Goal: Task Accomplishment & Management: Manage account settings

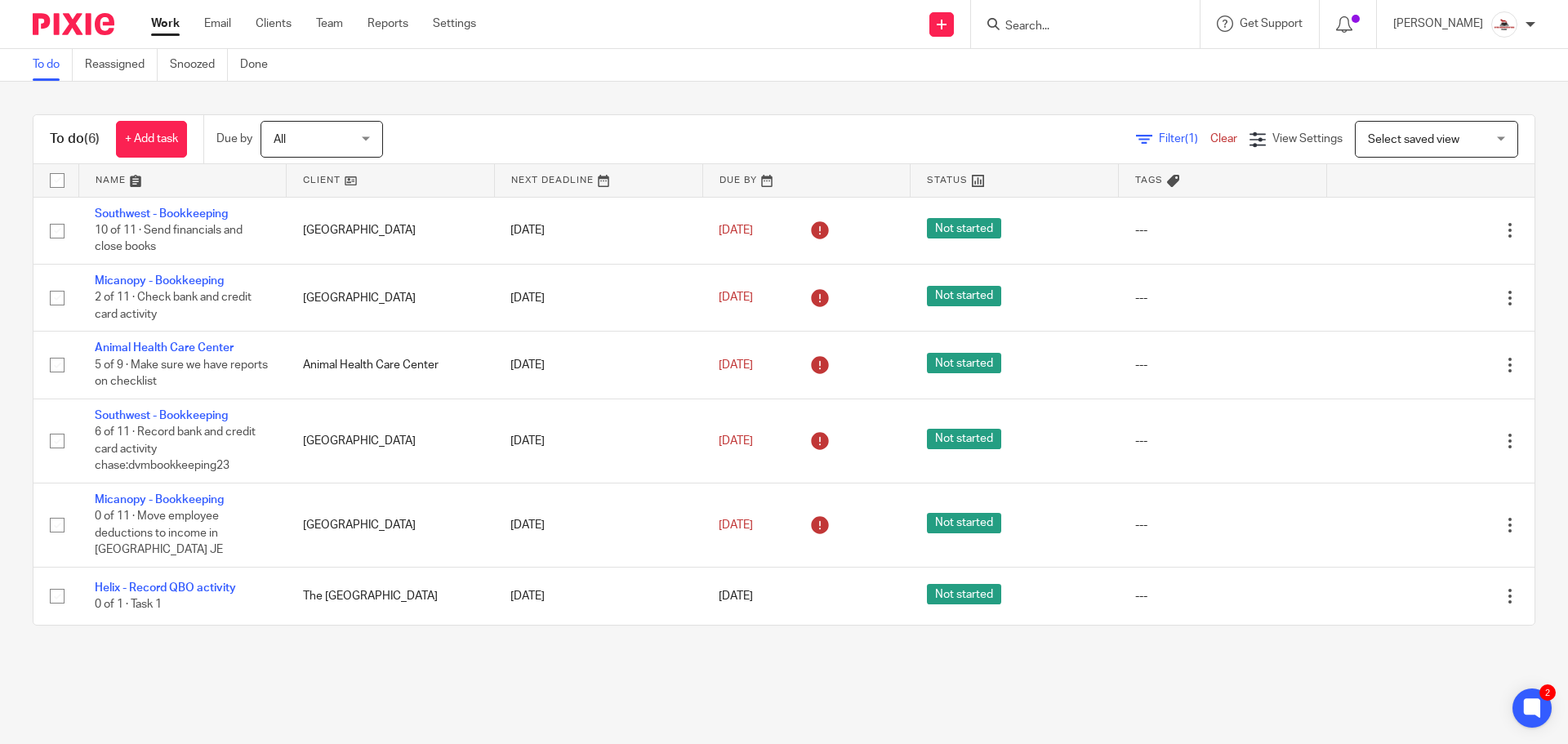
click at [316, 183] on link at bounding box center [390, 180] width 208 height 33
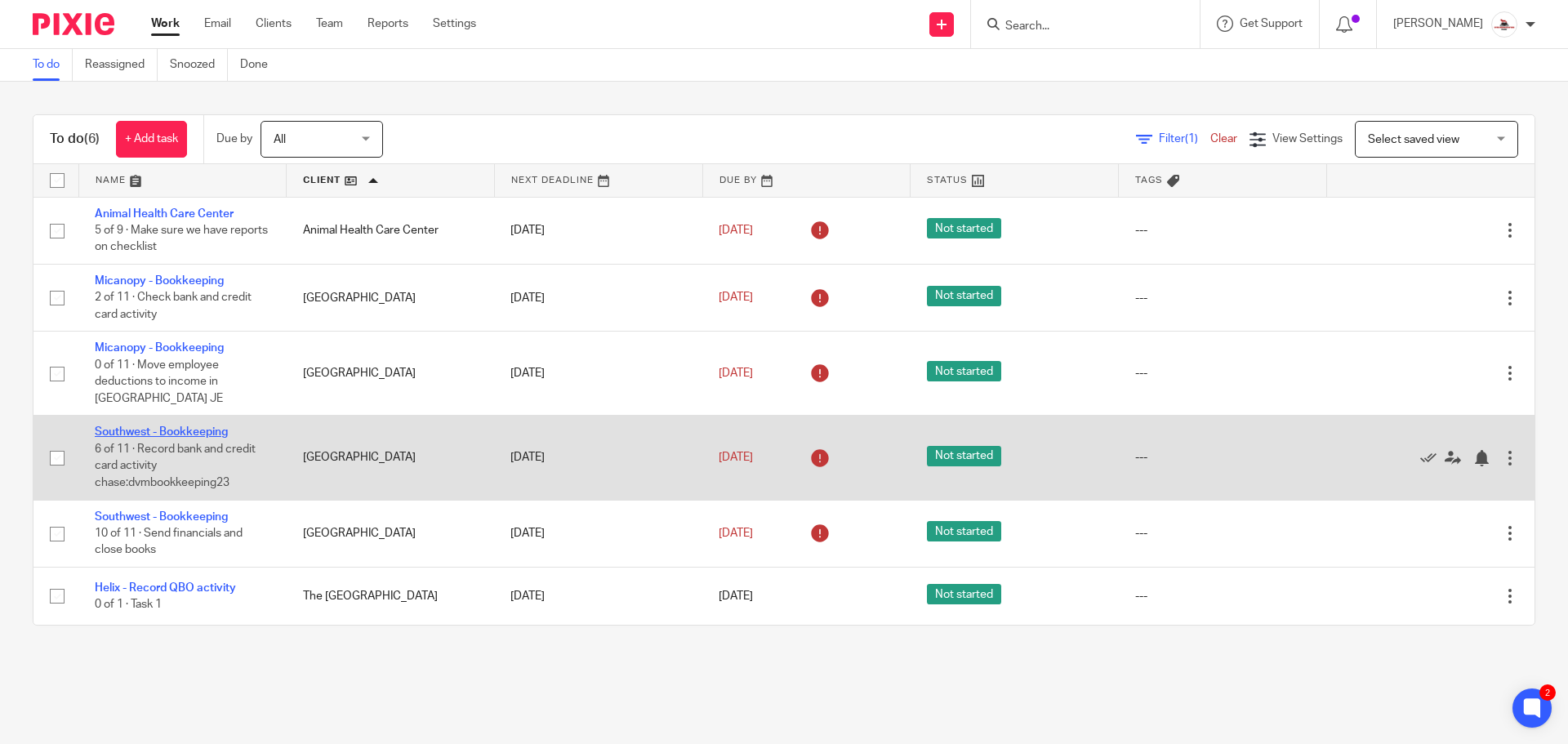
click at [177, 435] on link "Southwest - Bookkeeping" at bounding box center [161, 432] width 133 height 11
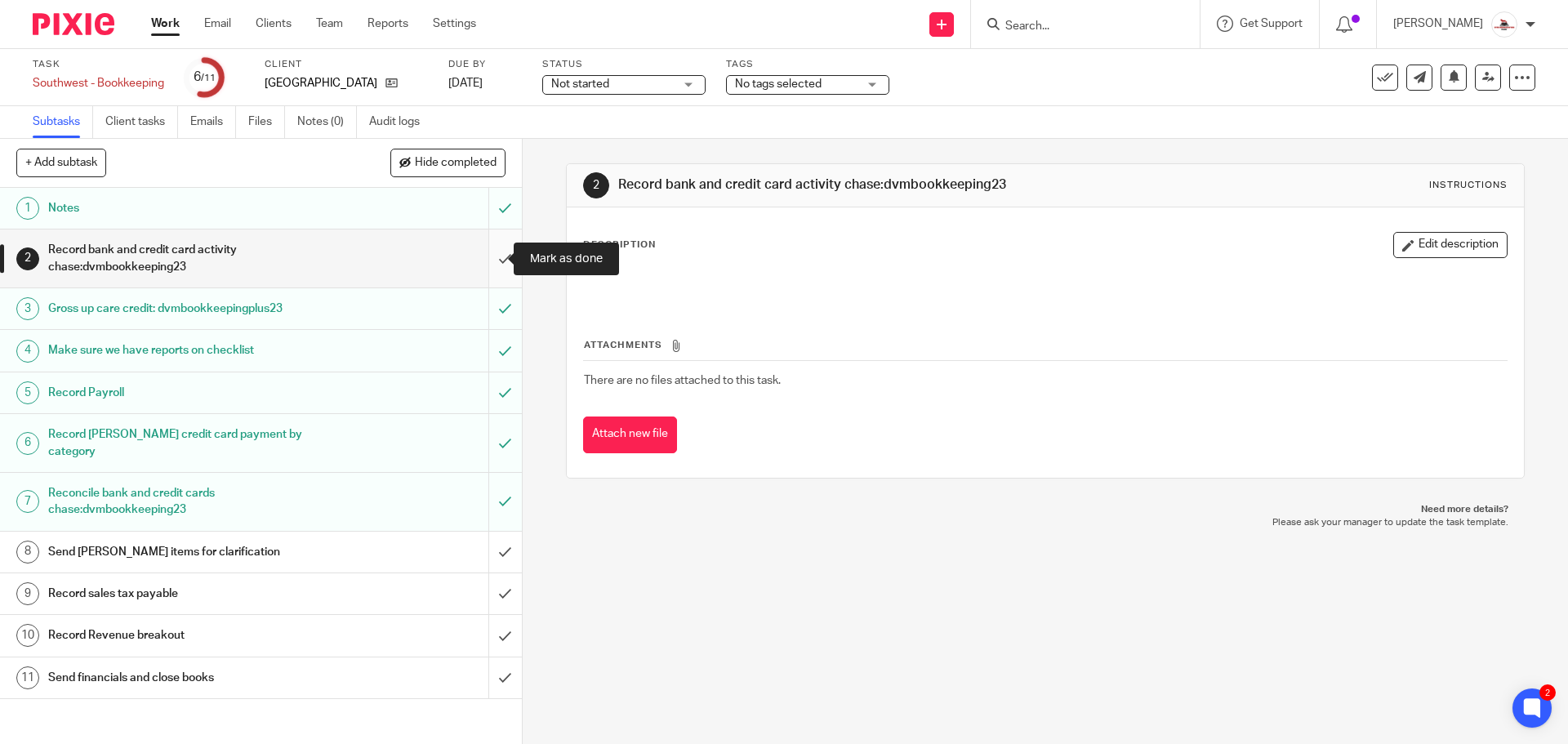
click at [482, 252] on input "submit" at bounding box center [261, 259] width 522 height 58
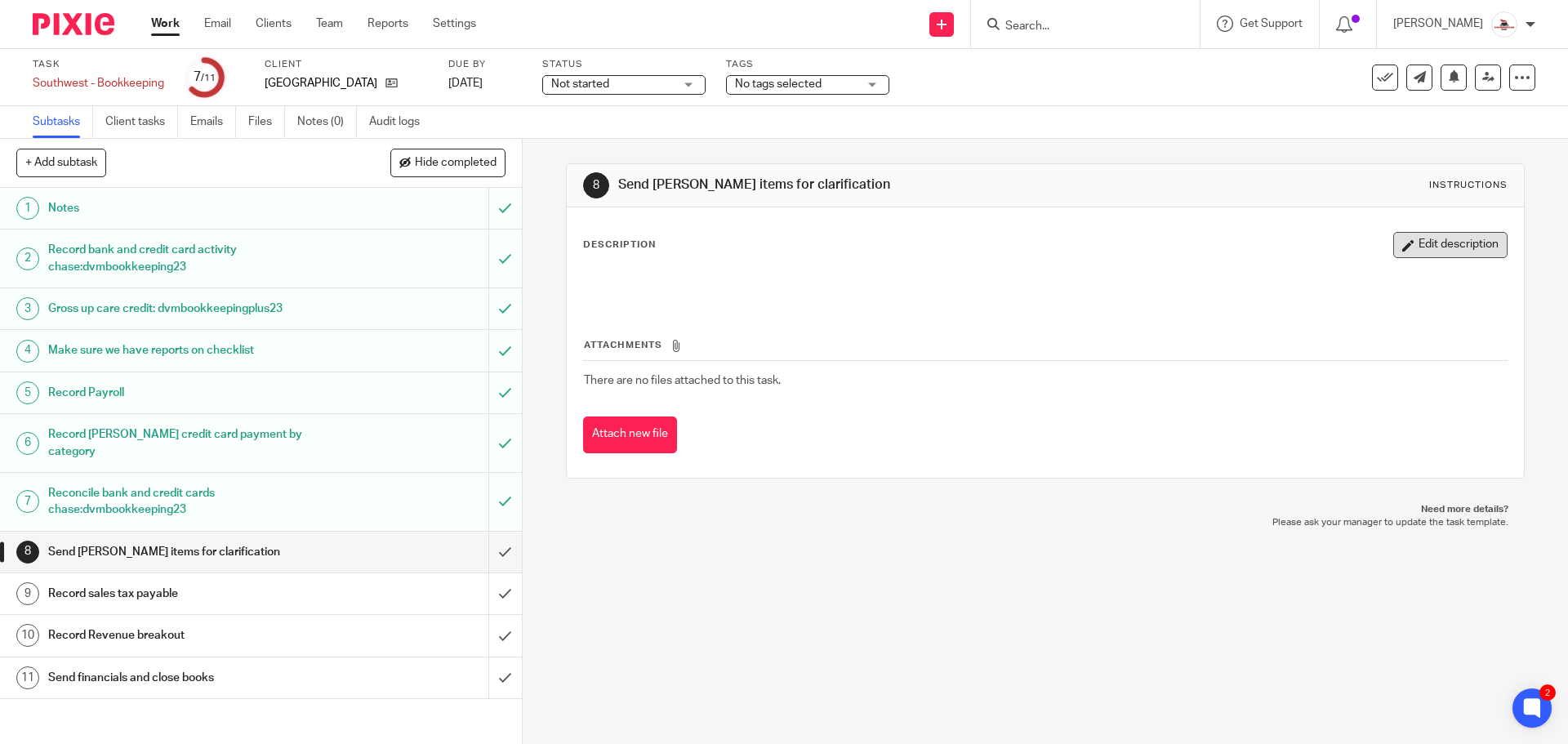
click at [1396, 248] on button "Edit description" at bounding box center [1450, 245] width 114 height 26
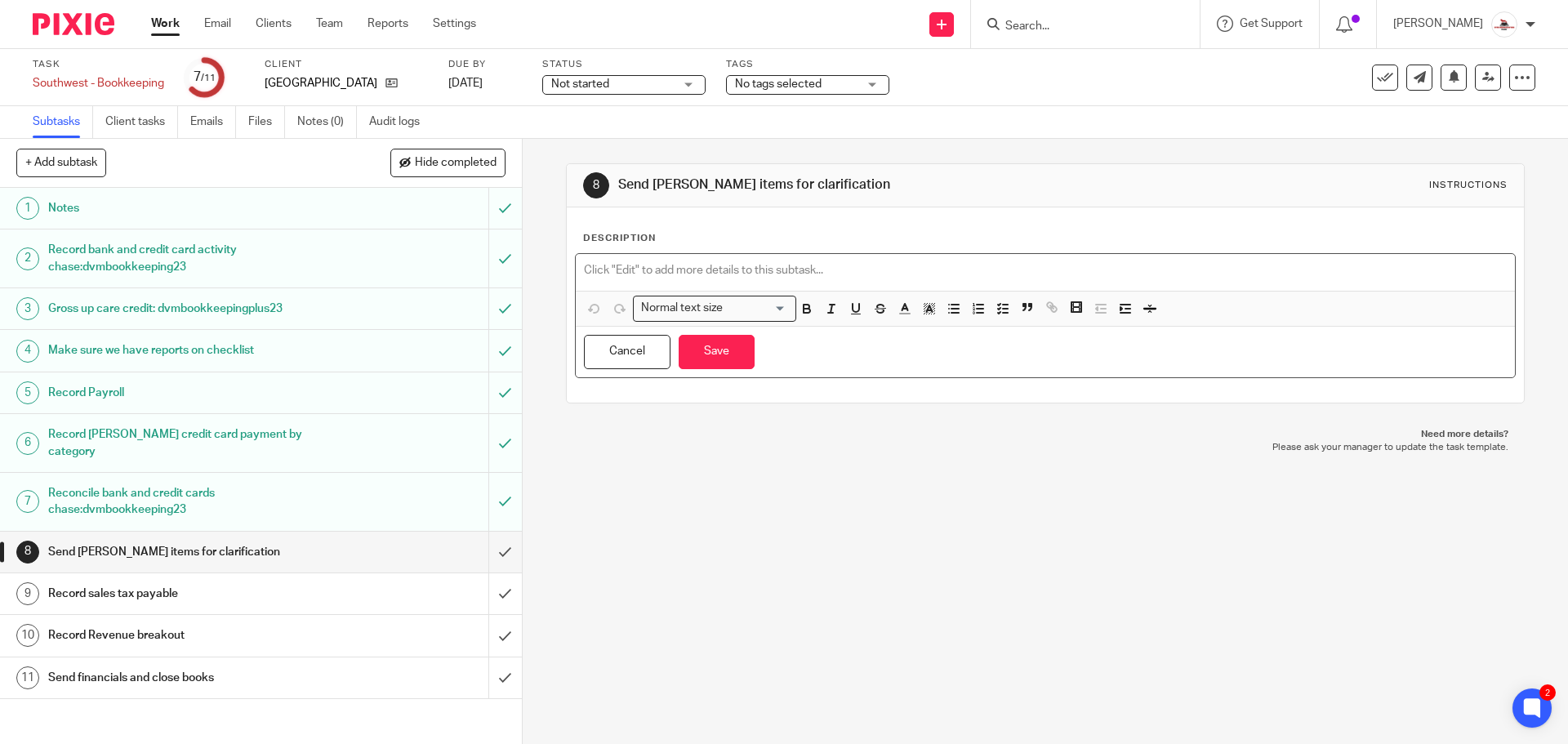
click at [660, 263] on p at bounding box center [1044, 271] width 922 height 17
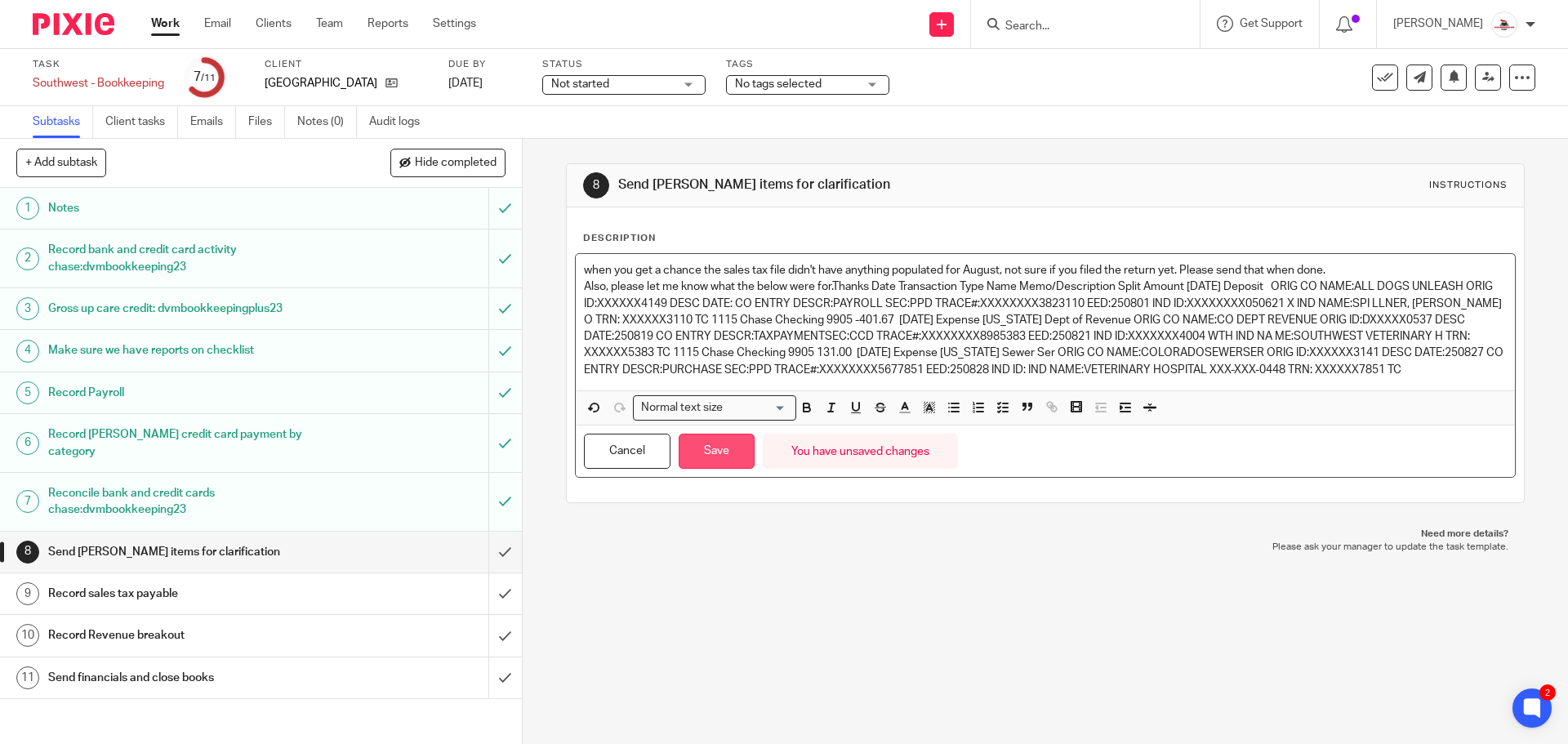
click at [716, 467] on button "Save" at bounding box center [717, 452] width 76 height 35
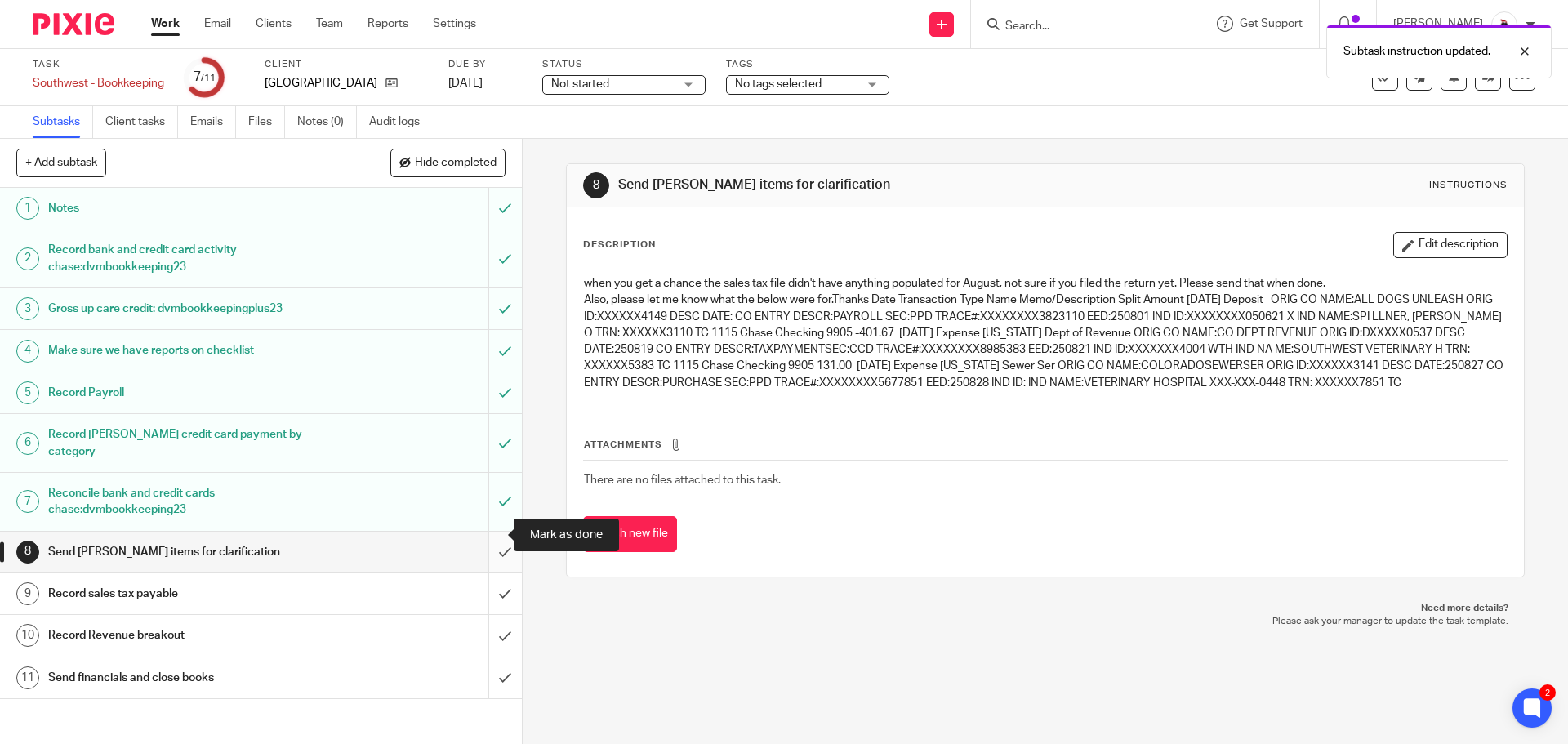
click at [493, 538] on input "submit" at bounding box center [261, 552] width 522 height 41
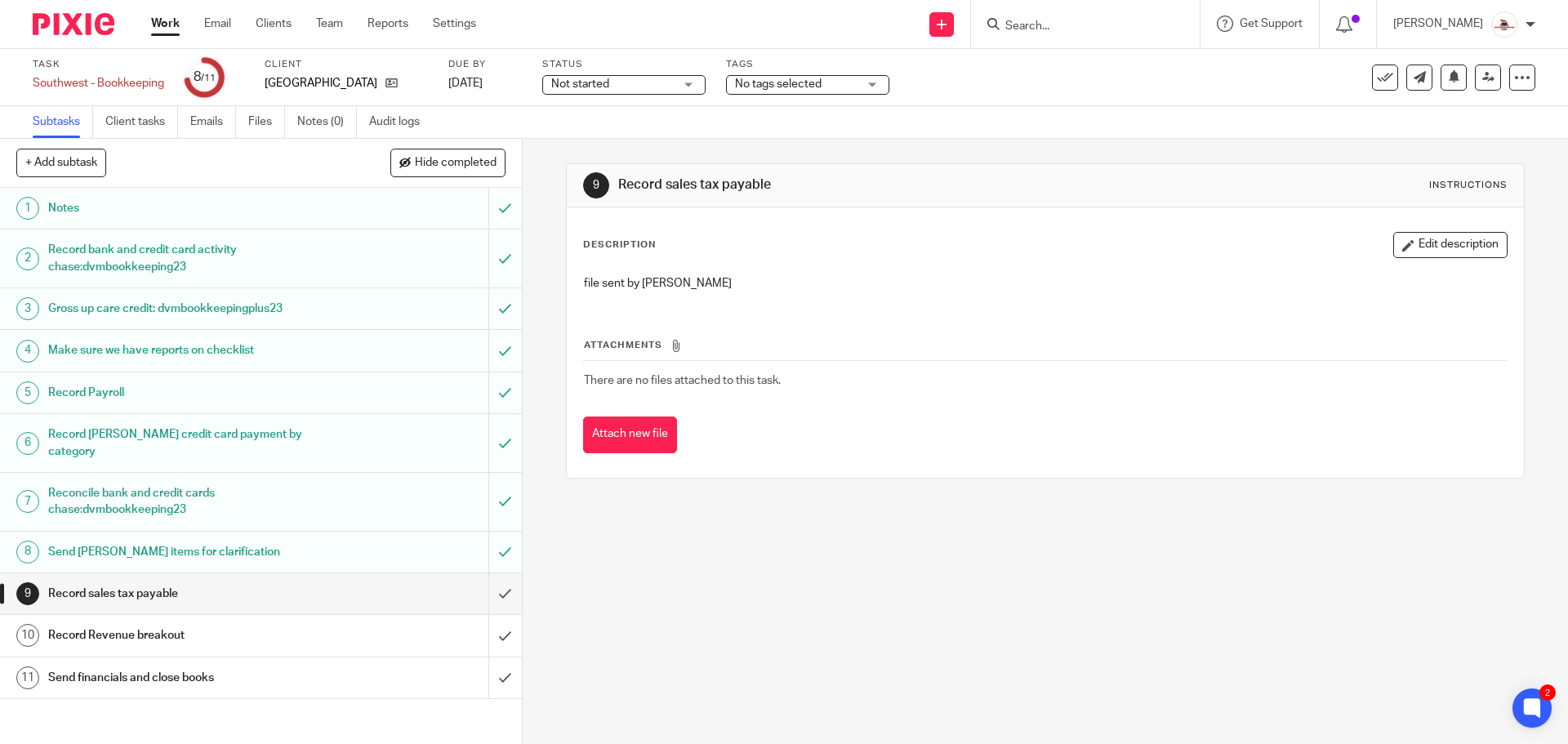
click at [168, 29] on link "Work" at bounding box center [165, 24] width 29 height 17
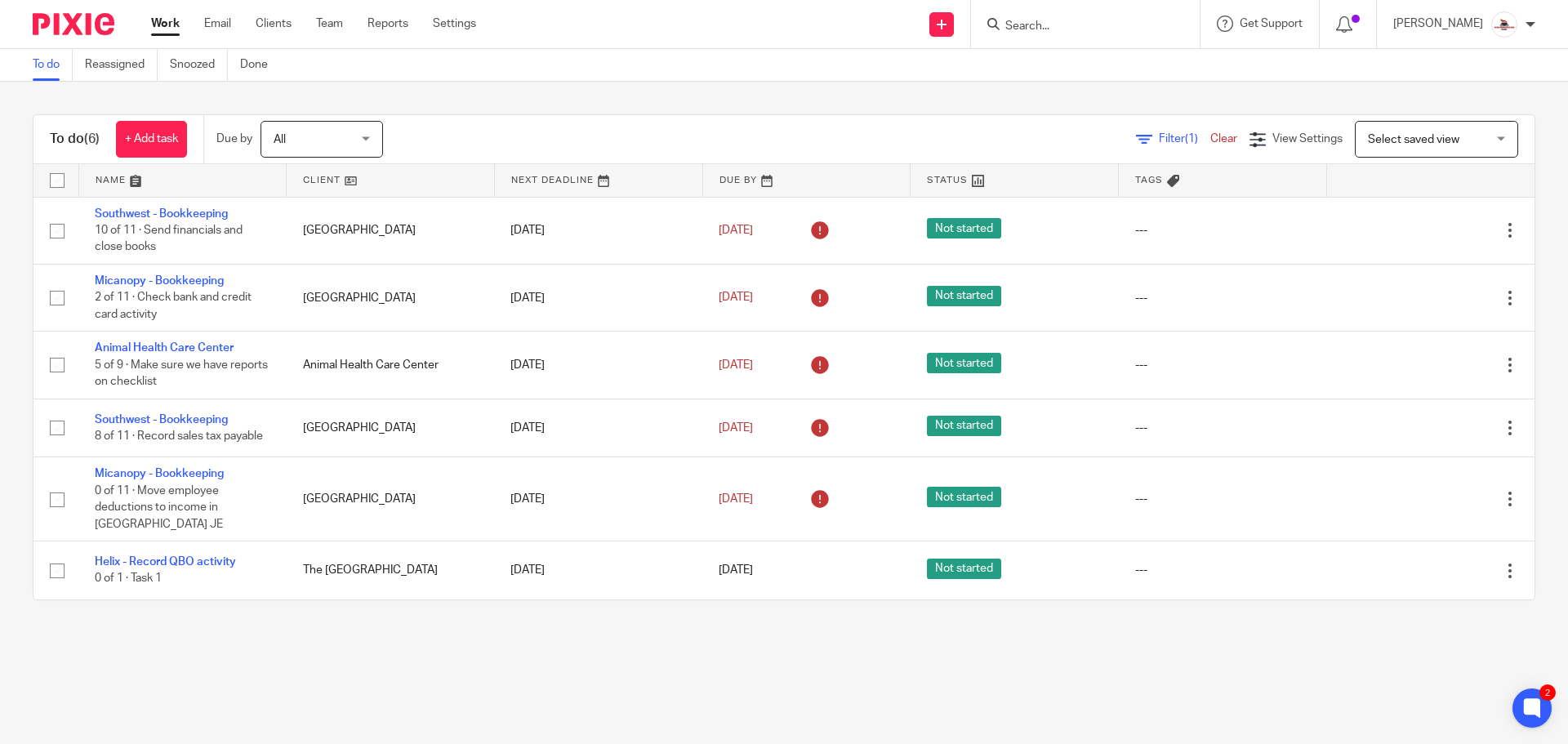
click at [315, 183] on link at bounding box center [390, 180] width 208 height 33
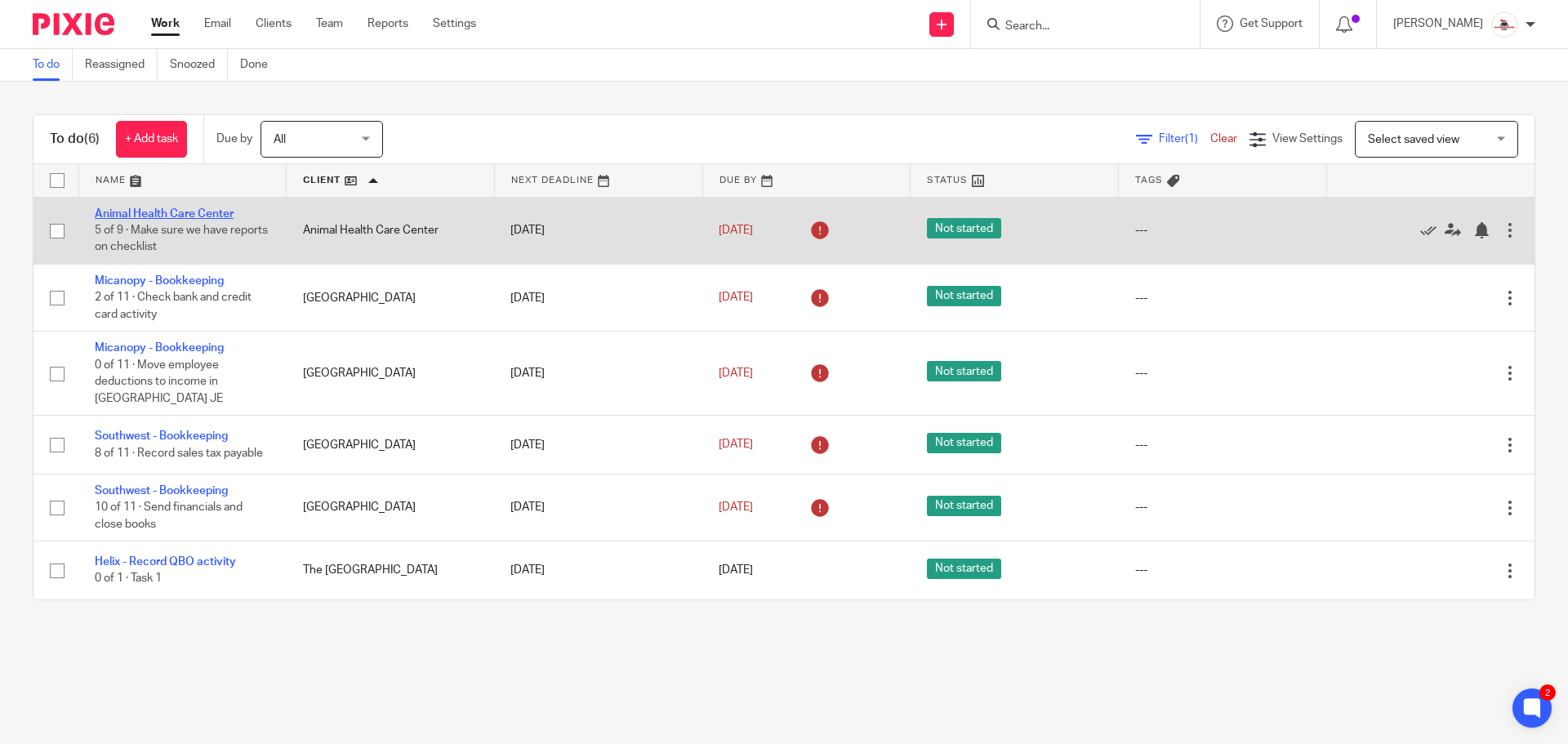
click at [216, 210] on link "Animal Health Care Center" at bounding box center [164, 214] width 139 height 11
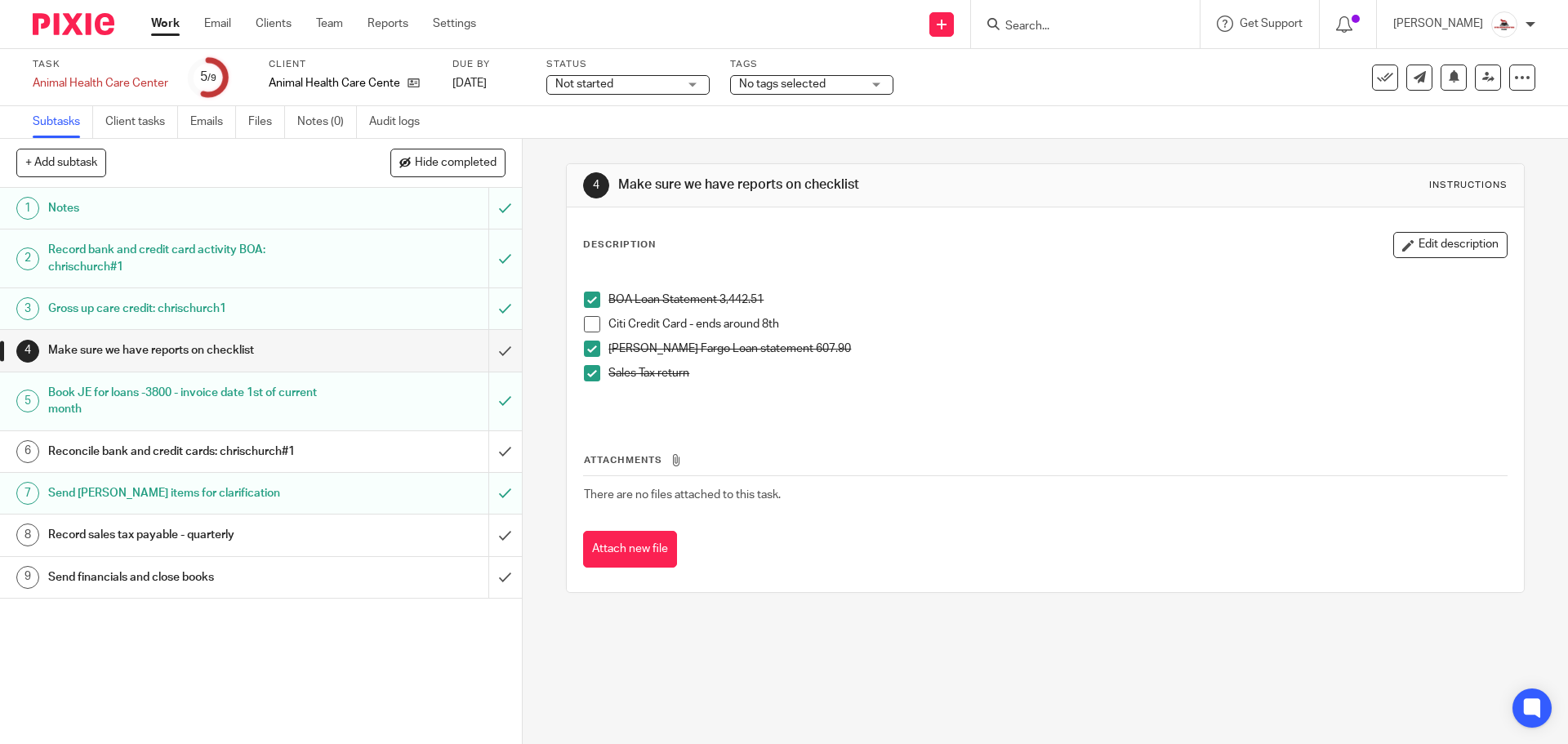
click at [583, 324] on span at bounding box center [592, 325] width 17 height 17
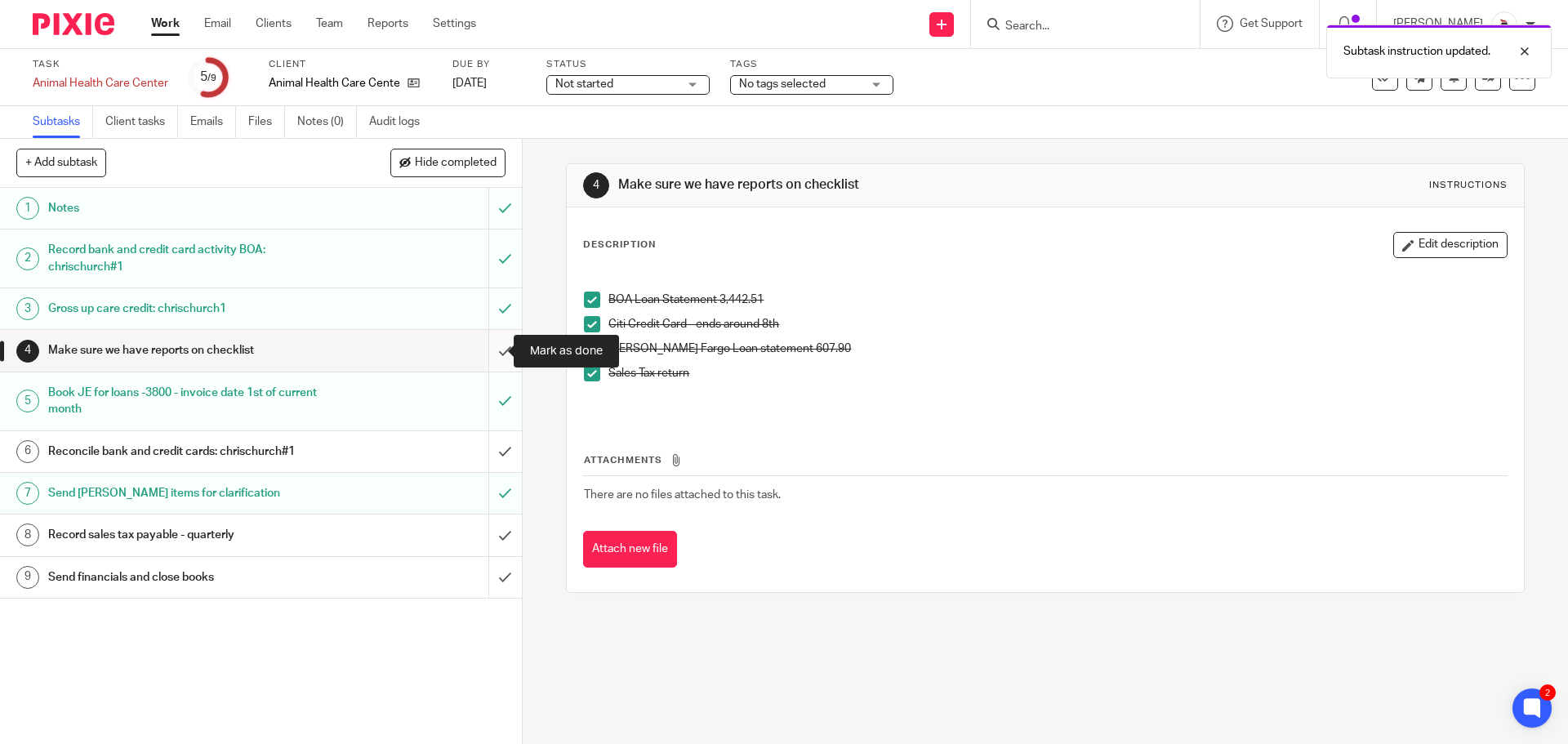
click at [498, 351] on input "submit" at bounding box center [261, 351] width 522 height 41
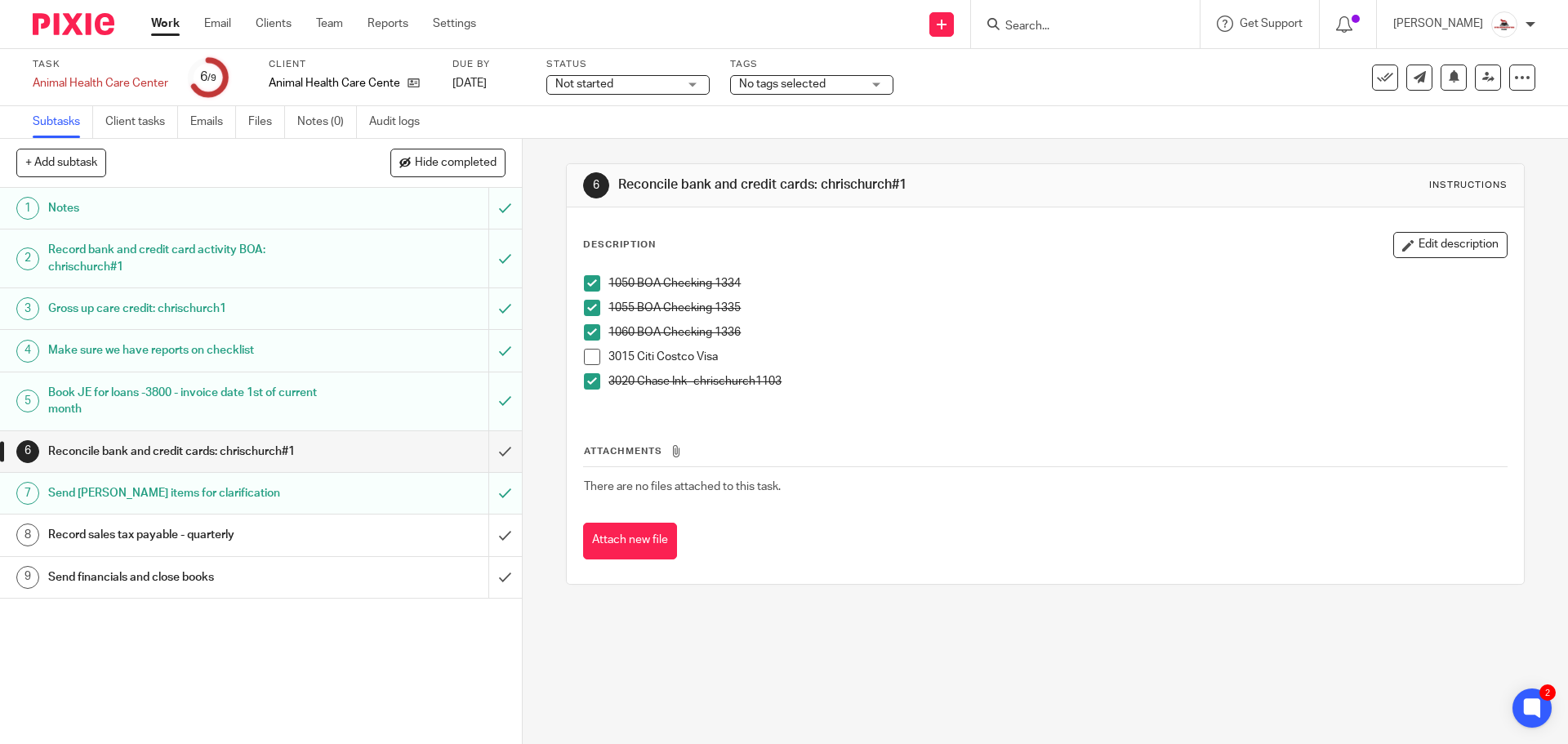
click at [594, 358] on span at bounding box center [592, 358] width 17 height 17
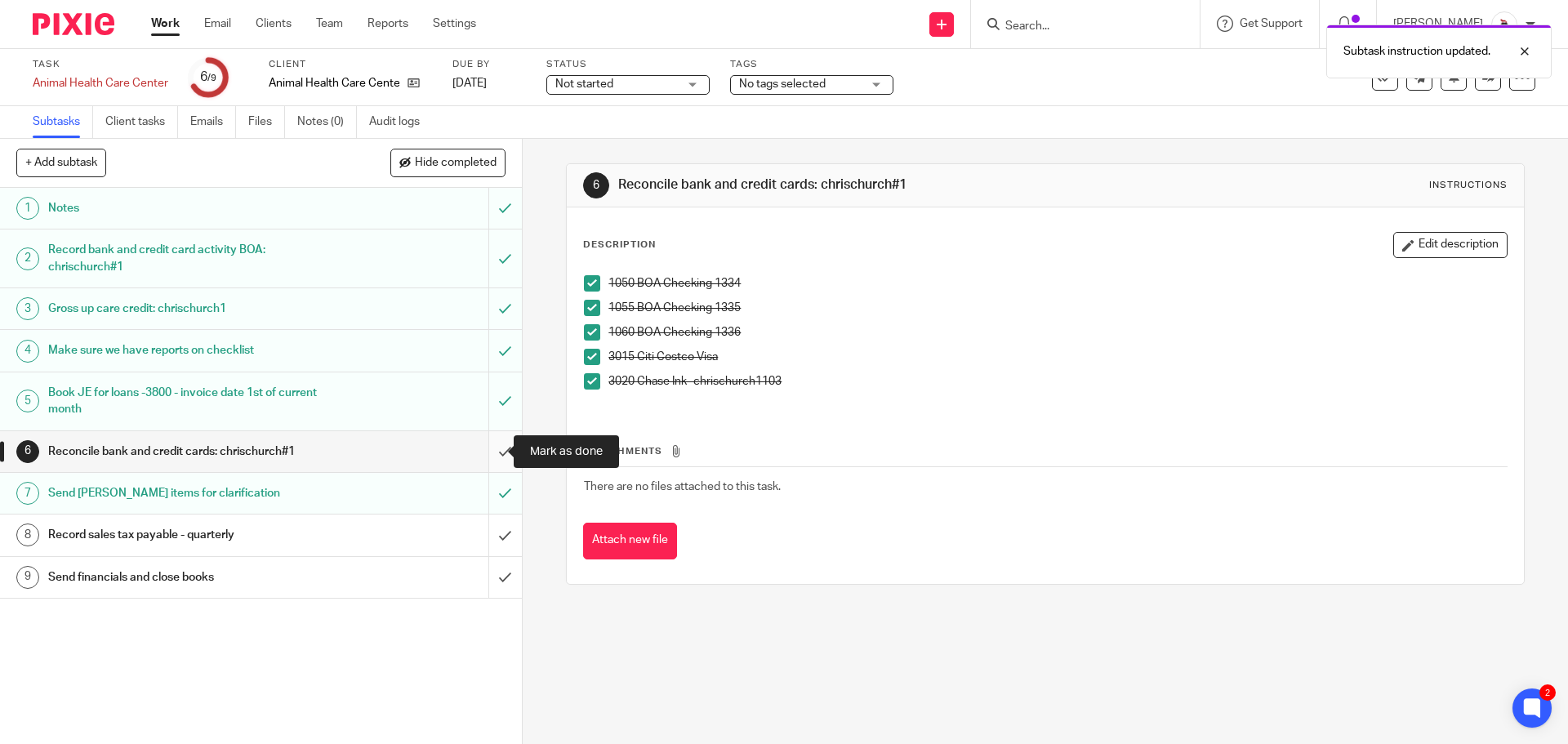
click at [495, 457] on input "submit" at bounding box center [261, 452] width 522 height 41
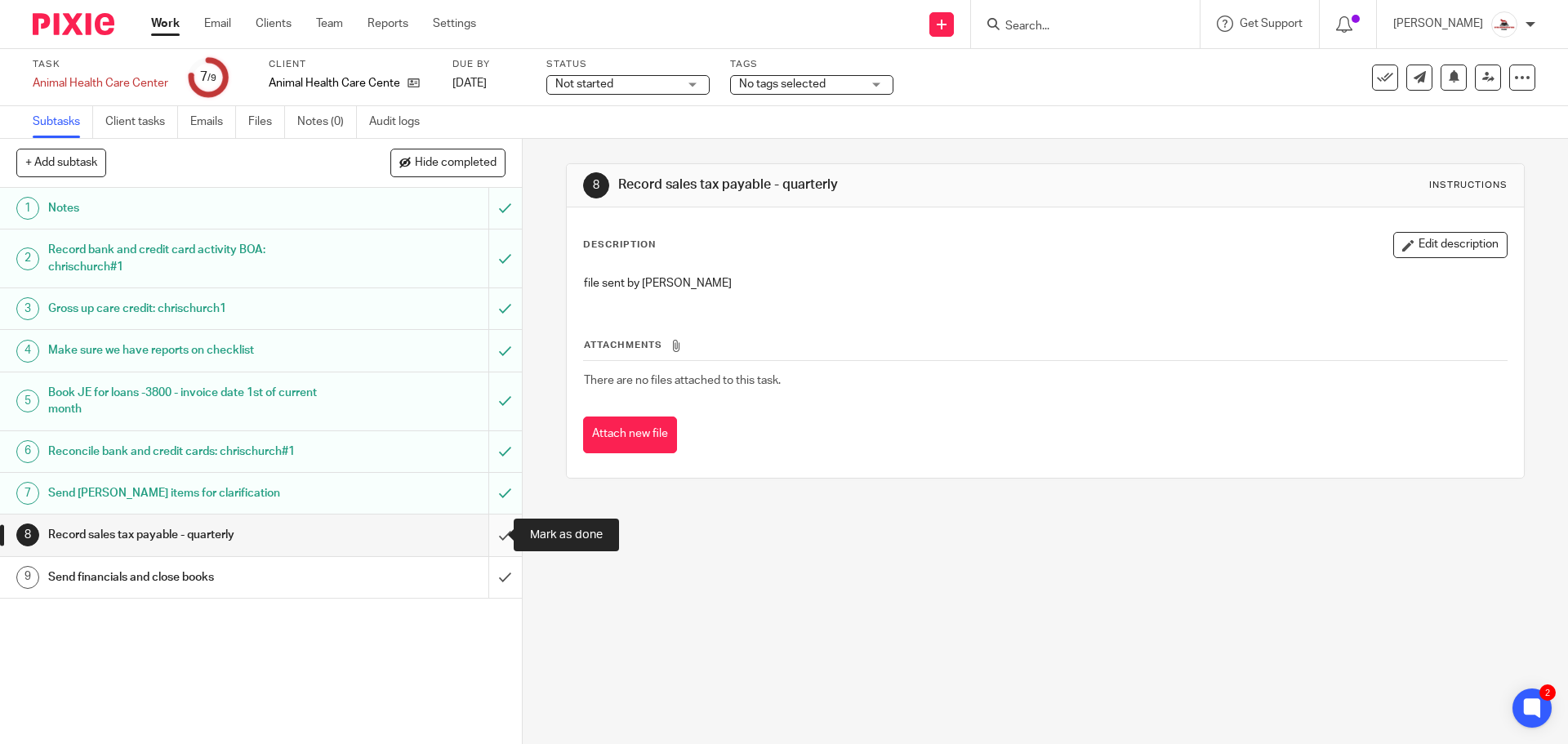
click at [494, 540] on input "submit" at bounding box center [261, 535] width 522 height 41
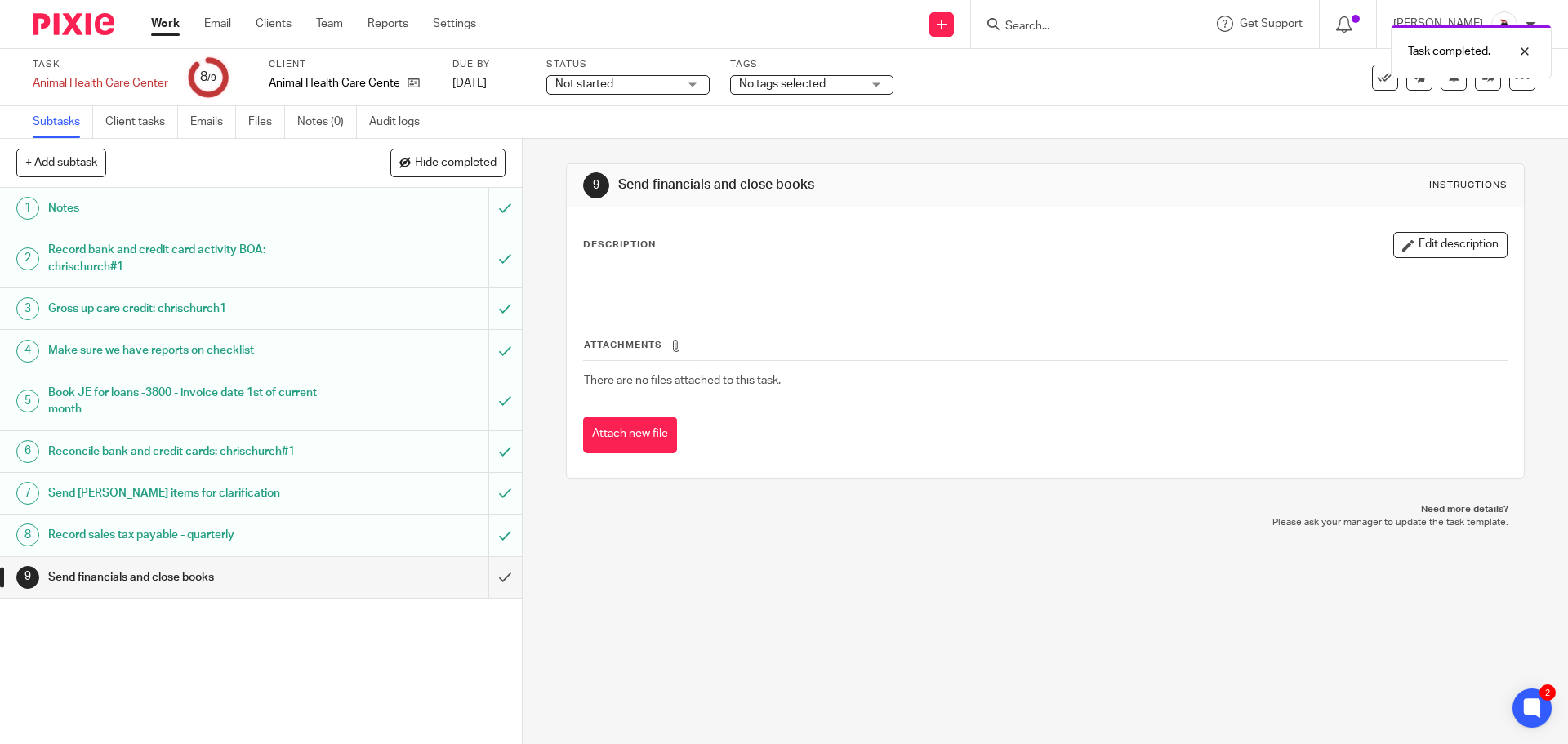
click at [164, 26] on link "Work" at bounding box center [165, 24] width 29 height 17
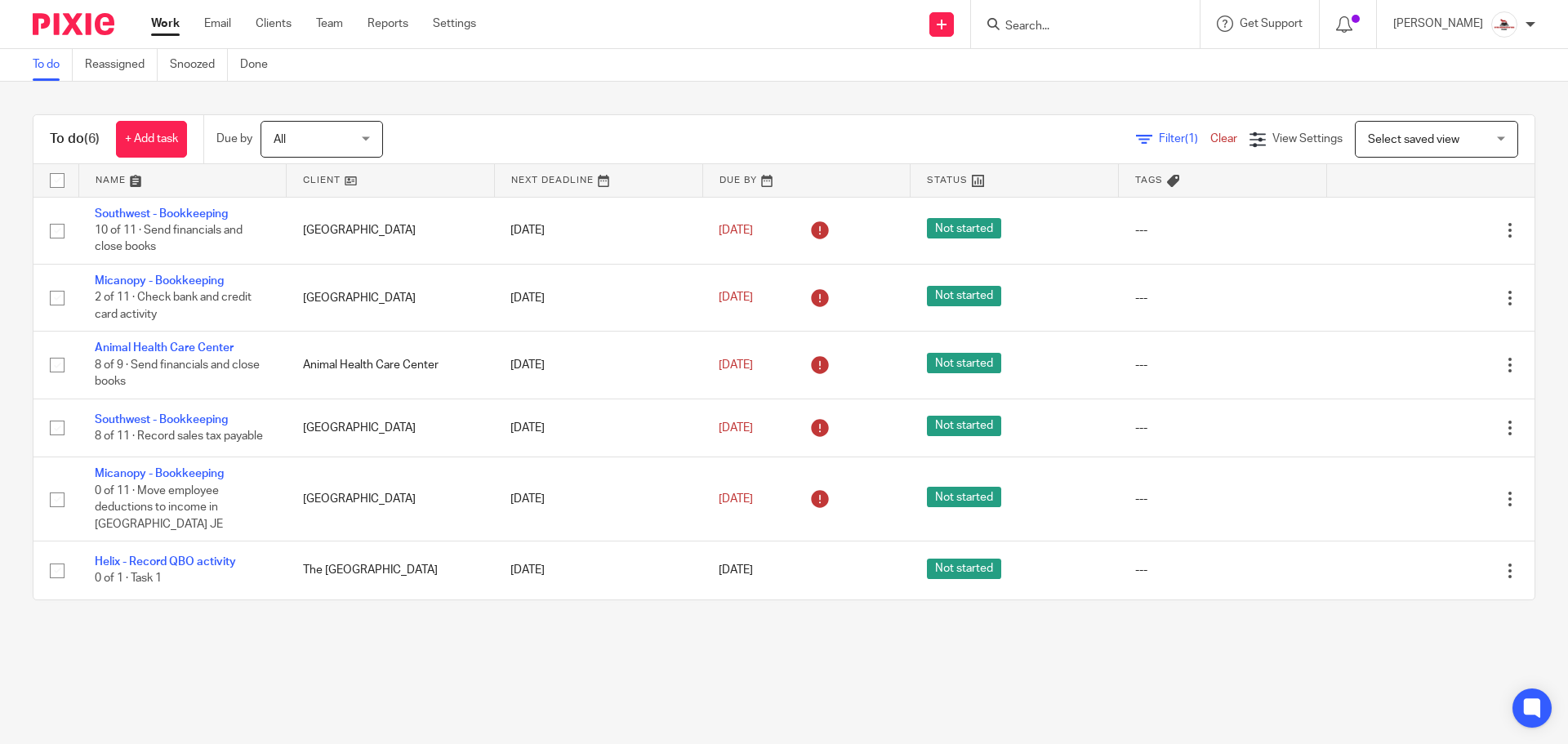
click at [321, 178] on link at bounding box center [390, 180] width 208 height 33
